Goal: Task Accomplishment & Management: Manage account settings

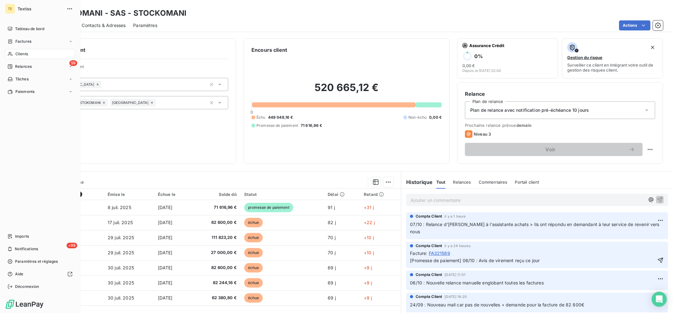
click at [23, 55] on span "Clients" at bounding box center [21, 54] width 13 height 6
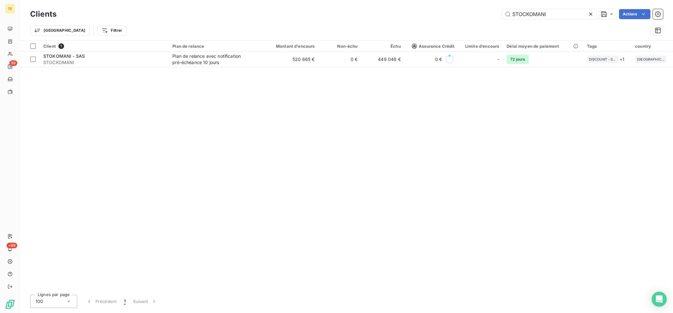
drag, startPoint x: 558, startPoint y: 18, endPoint x: 450, endPoint y: 5, distance: 109.0
click at [502, 11] on input "STOCKOMANI" at bounding box center [549, 14] width 94 height 10
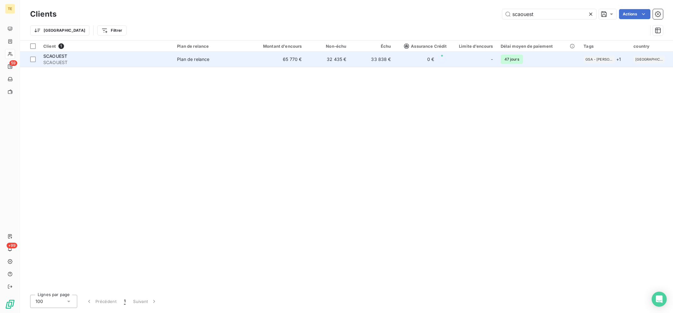
type input "scaouest"
click at [361, 58] on td "33 838 €" at bounding box center [372, 59] width 45 height 15
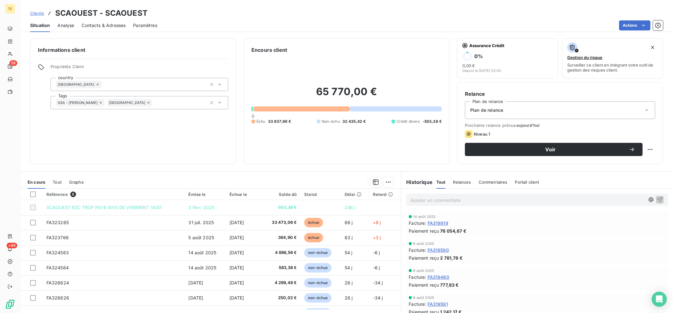
click at [457, 201] on p "Ajouter un commentaire ﻿" at bounding box center [527, 200] width 234 height 8
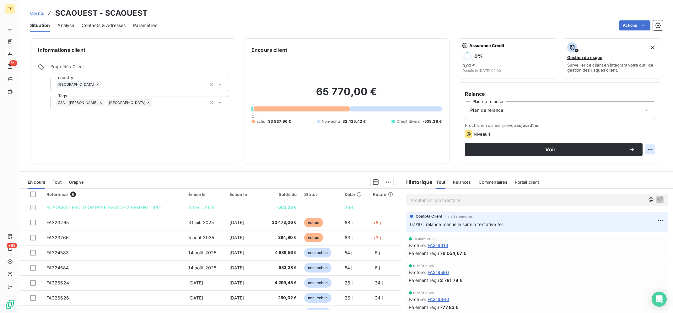
click at [648, 151] on html "TE 59 +99 Clients SCAOUEST - SCAOUEST Situation Analyse Contacts & Adresses Par…" at bounding box center [336, 156] width 673 height 313
click at [617, 164] on div "Replanifier cette action" at bounding box center [624, 163] width 56 height 10
select select "9"
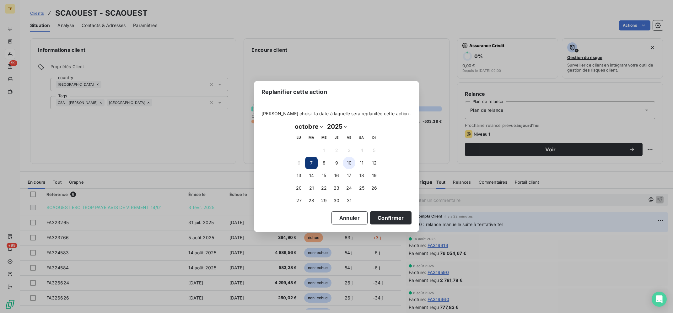
click at [344, 160] on button "10" at bounding box center [349, 163] width 13 height 13
click at [301, 174] on button "13" at bounding box center [298, 175] width 13 height 13
click at [387, 222] on button "Confirmer" at bounding box center [390, 217] width 41 height 13
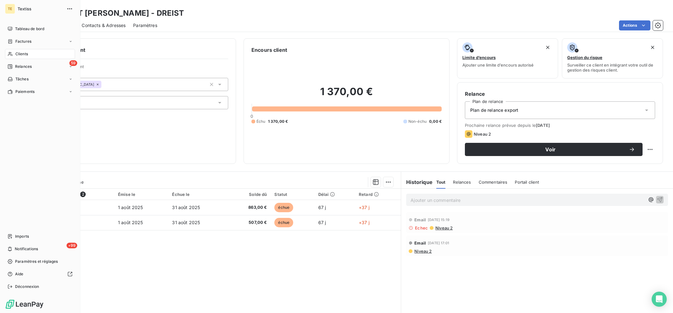
click at [14, 52] on div "Clients" at bounding box center [40, 54] width 70 height 10
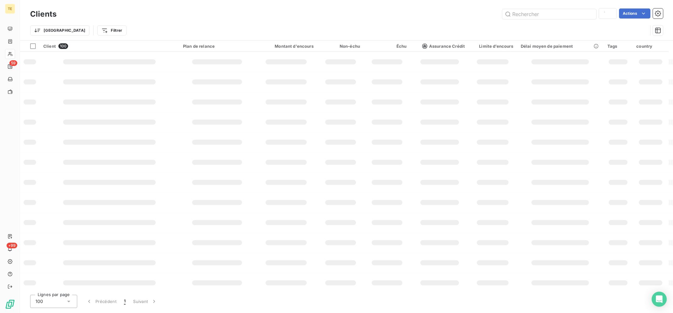
type input "STOCKOMANI"
click at [532, 15] on input "text" at bounding box center [549, 14] width 94 height 10
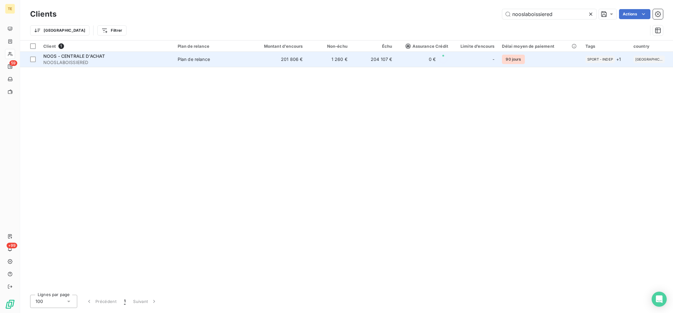
type input "nooslaboissiered"
click at [321, 57] on td "1 260 €" at bounding box center [328, 59] width 45 height 15
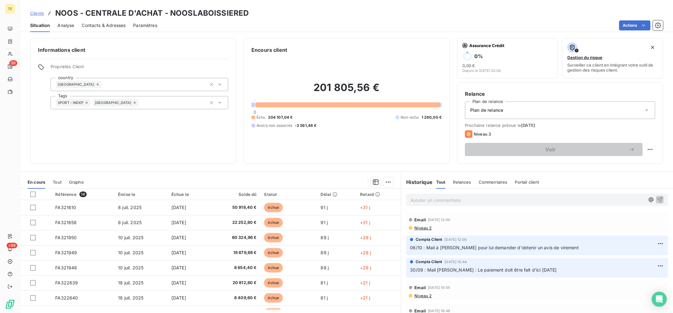
click at [452, 201] on p "Ajouter un commentaire ﻿" at bounding box center [527, 200] width 234 height 8
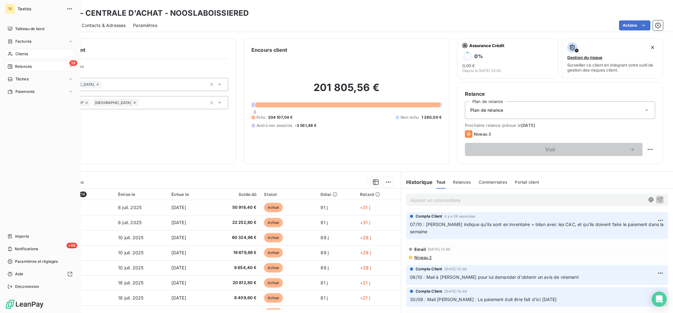
click at [29, 68] on span "Relances" at bounding box center [23, 67] width 17 height 6
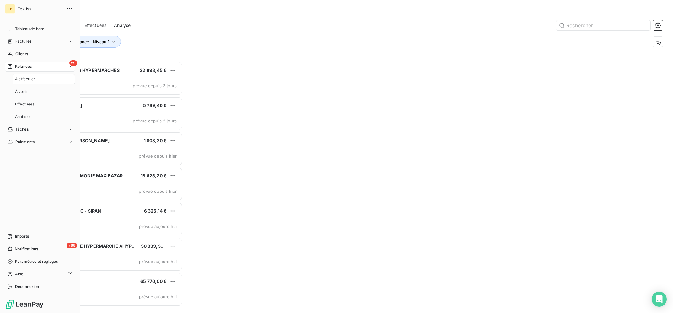
scroll to position [251, 152]
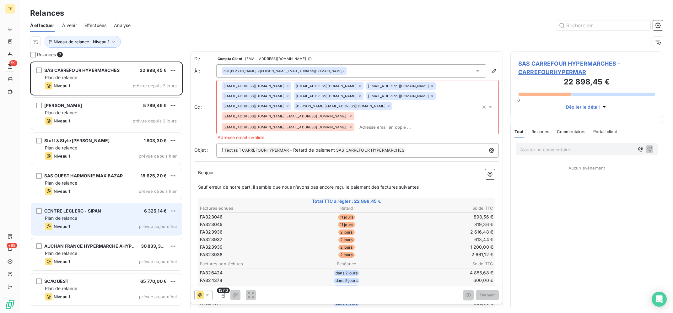
click at [137, 204] on div "CENTRE LECLERC - SIPAN 6 325,14 € Plan de relance Niveau 1 prévue aujourd’hui" at bounding box center [106, 219] width 151 height 32
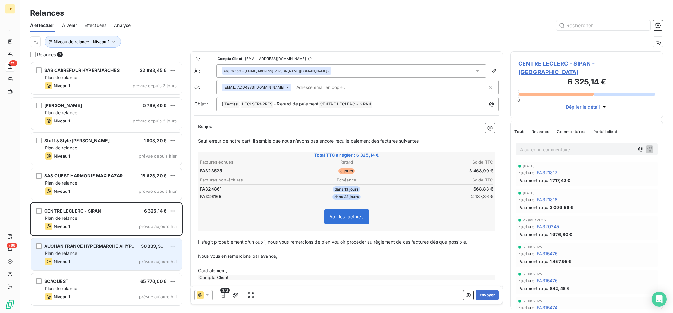
click at [116, 249] on div "AUCHAN FRANCE HYPERMARCHE AHYPER1" at bounding box center [90, 246] width 92 height 6
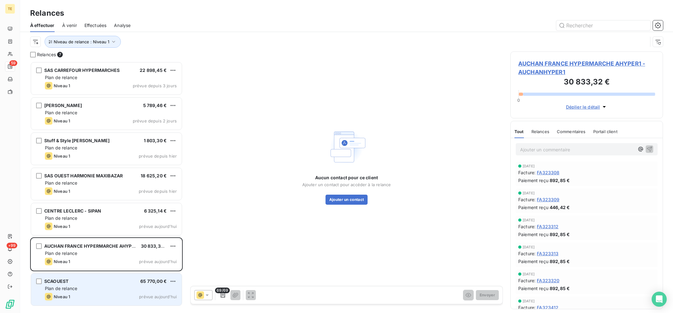
click at [107, 285] on div "SCAOUEST 65 770,00 € Plan de relance Niveau 1 prévue aujourd’hui" at bounding box center [106, 289] width 151 height 32
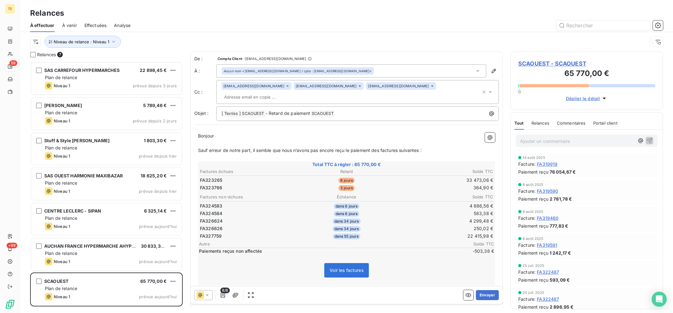
click at [192, 0] on div "Relances À effectuer À venir Effectuées Analyse Niveau de relance : Niveau 1" at bounding box center [346, 25] width 653 height 51
